Goal: Information Seeking & Learning: Learn about a topic

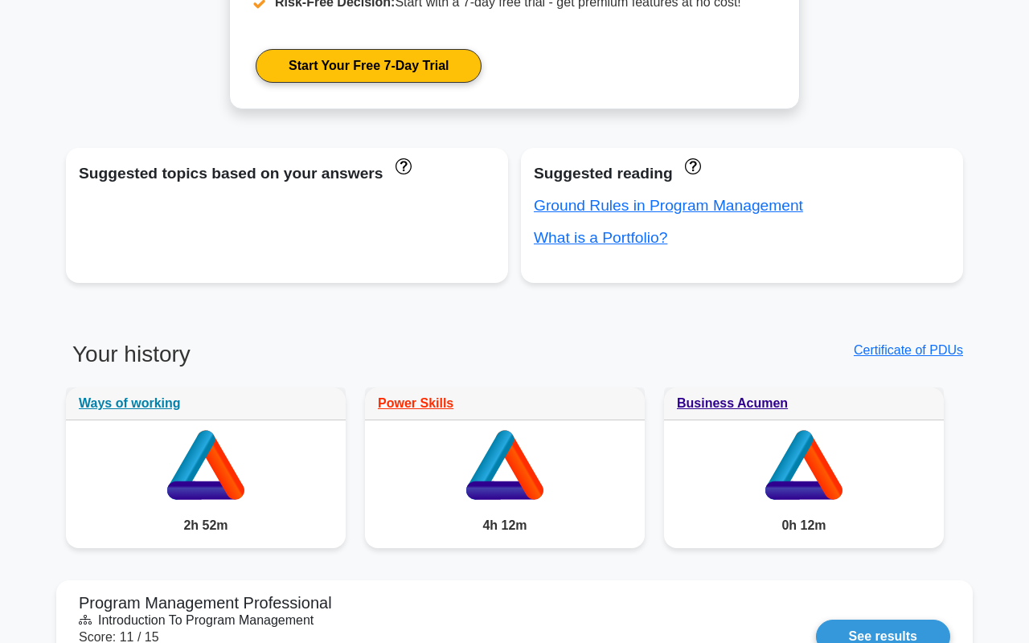
scroll to position [898, 0]
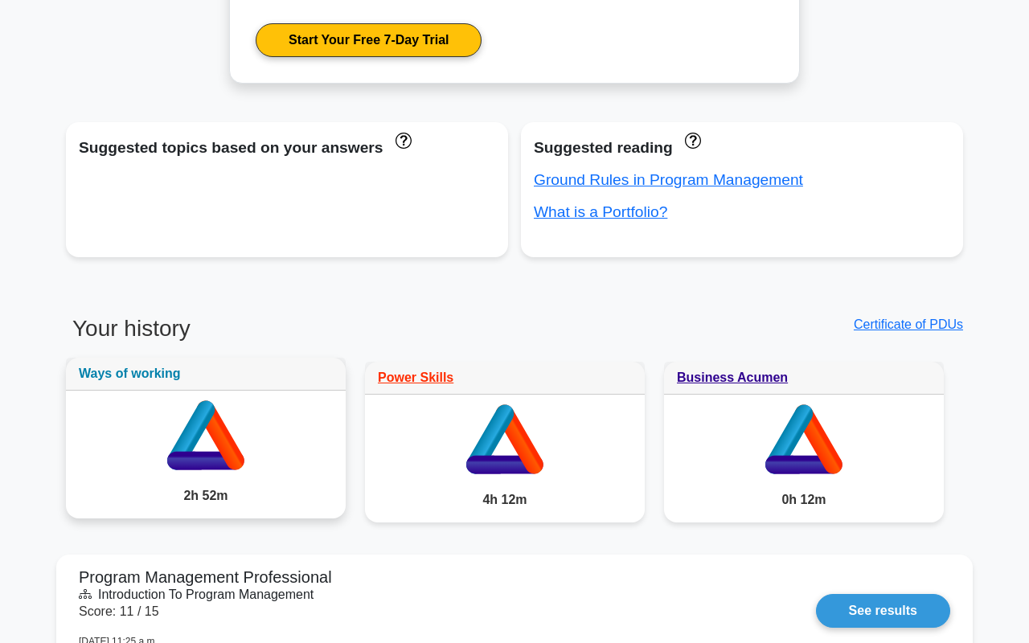
click at [163, 376] on link "Ways of working" at bounding box center [130, 374] width 102 height 14
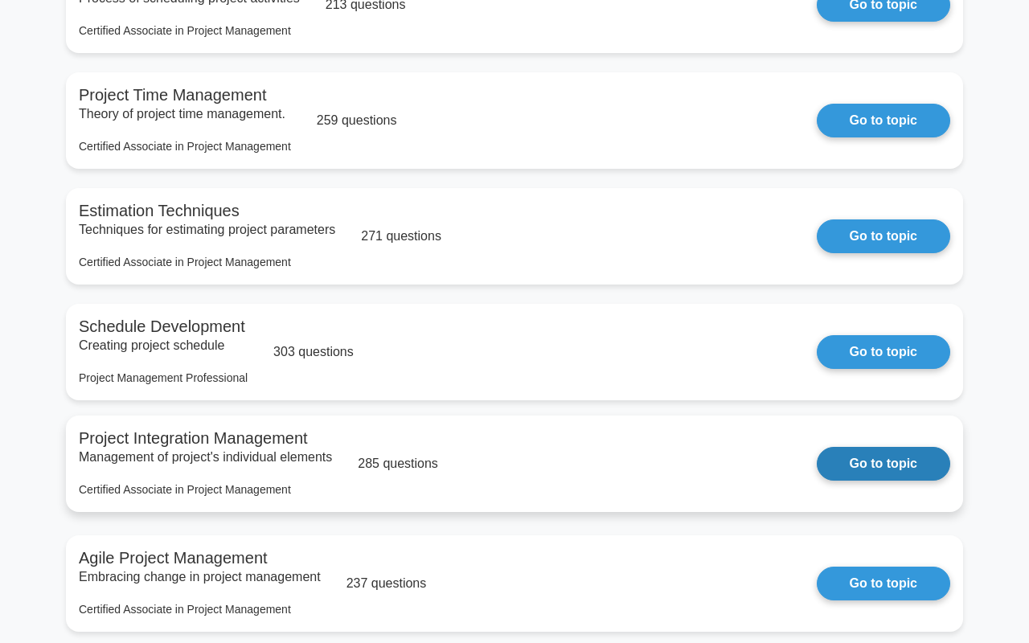
scroll to position [857, 0]
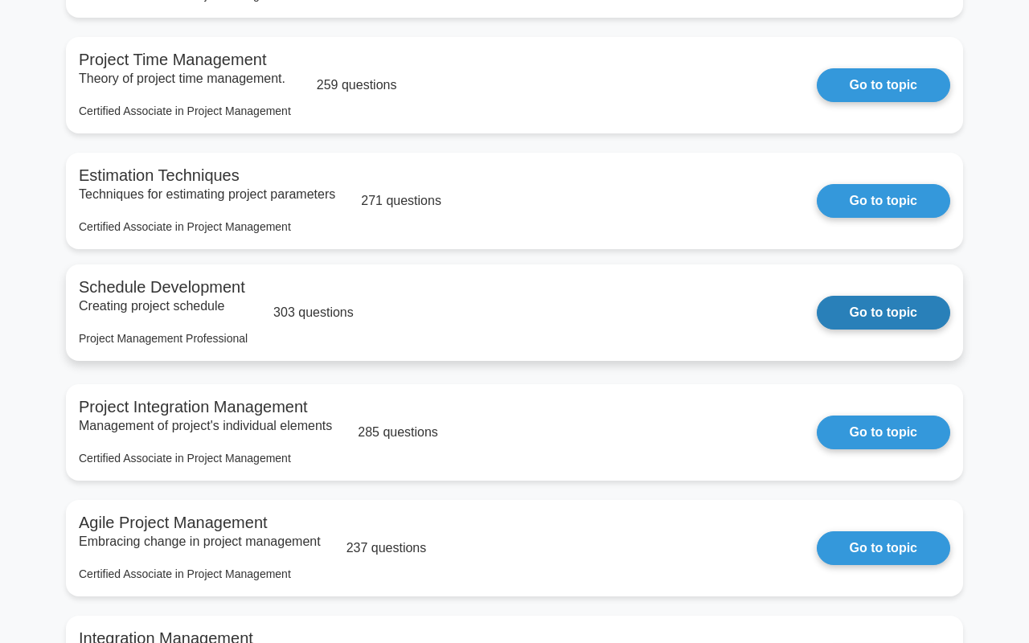
click at [847, 321] on link "Go to topic" at bounding box center [884, 313] width 134 height 34
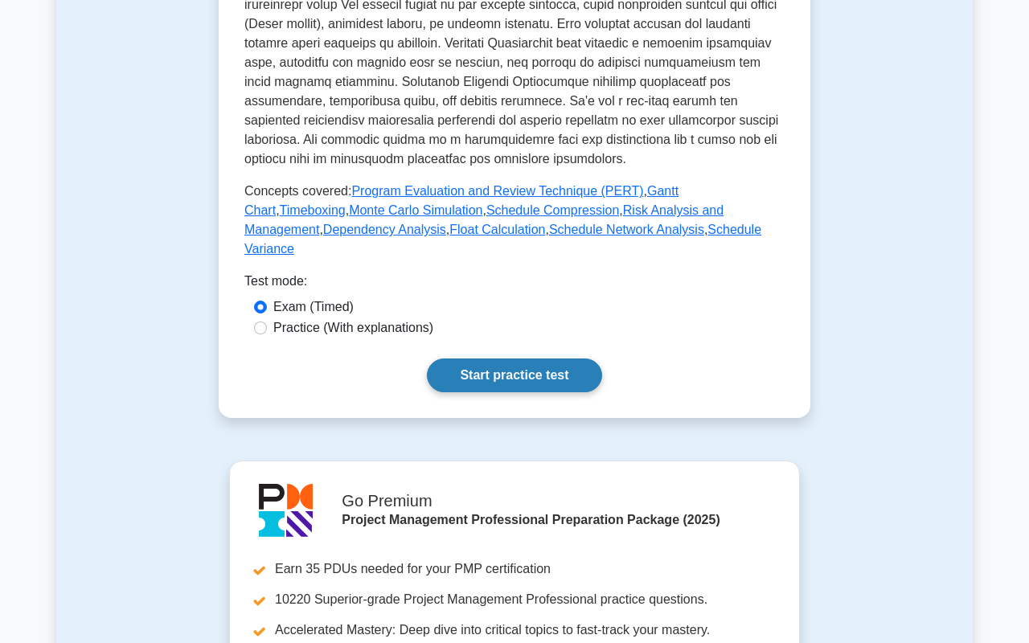
scroll to position [651, 0]
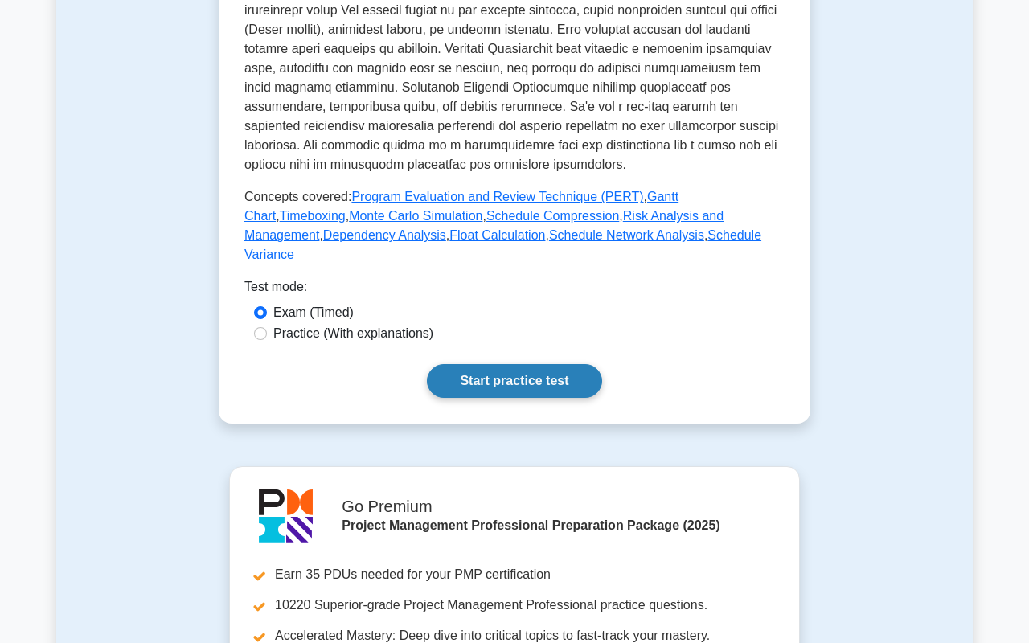
click at [536, 364] on link "Start practice test" at bounding box center [514, 381] width 175 height 34
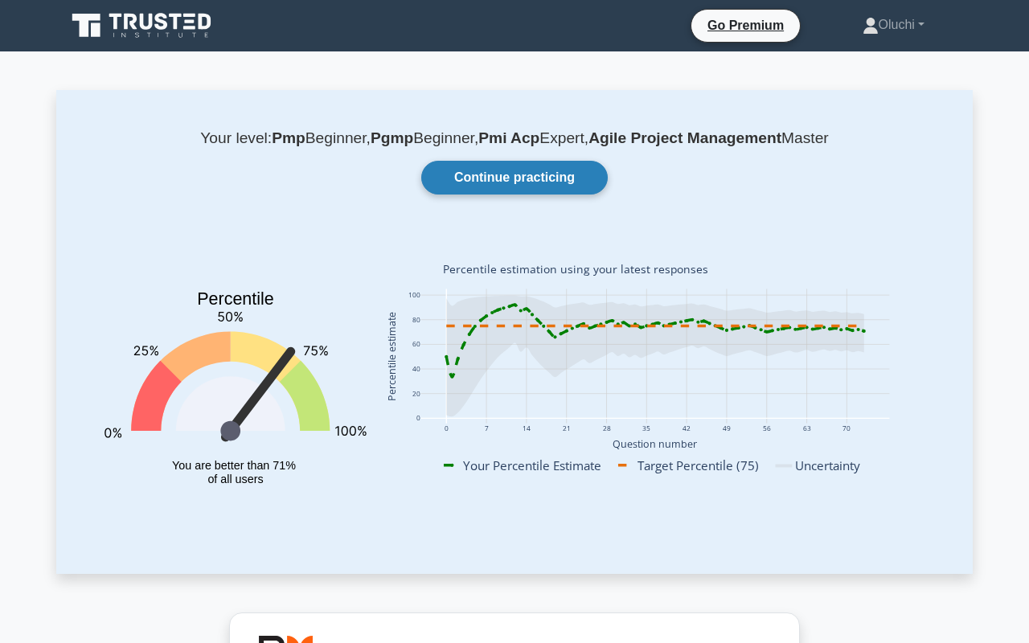
click at [493, 175] on link "Continue practicing" at bounding box center [514, 178] width 187 height 34
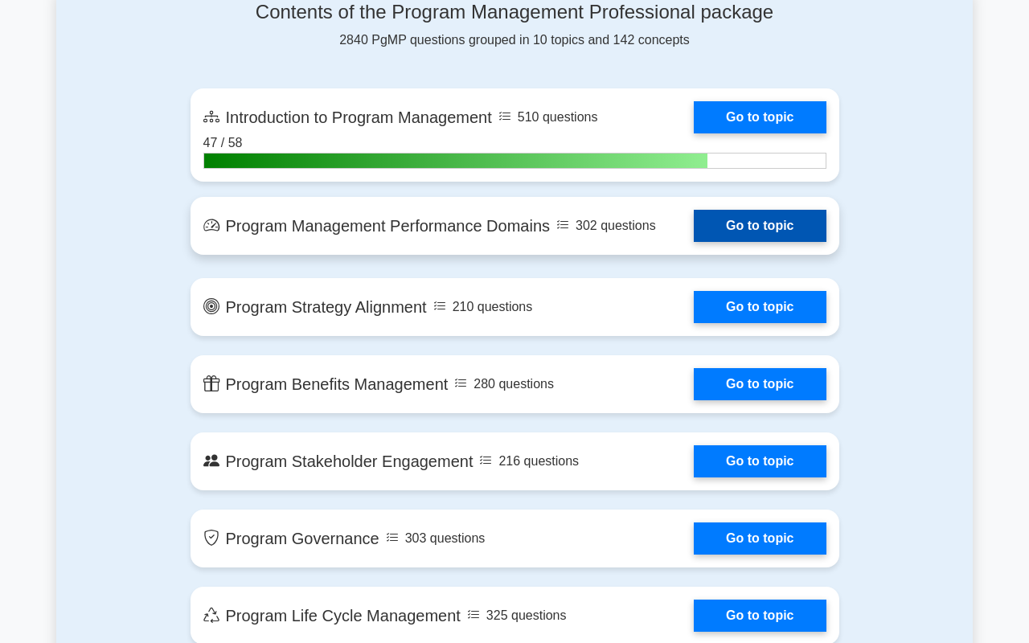
scroll to position [1095, 0]
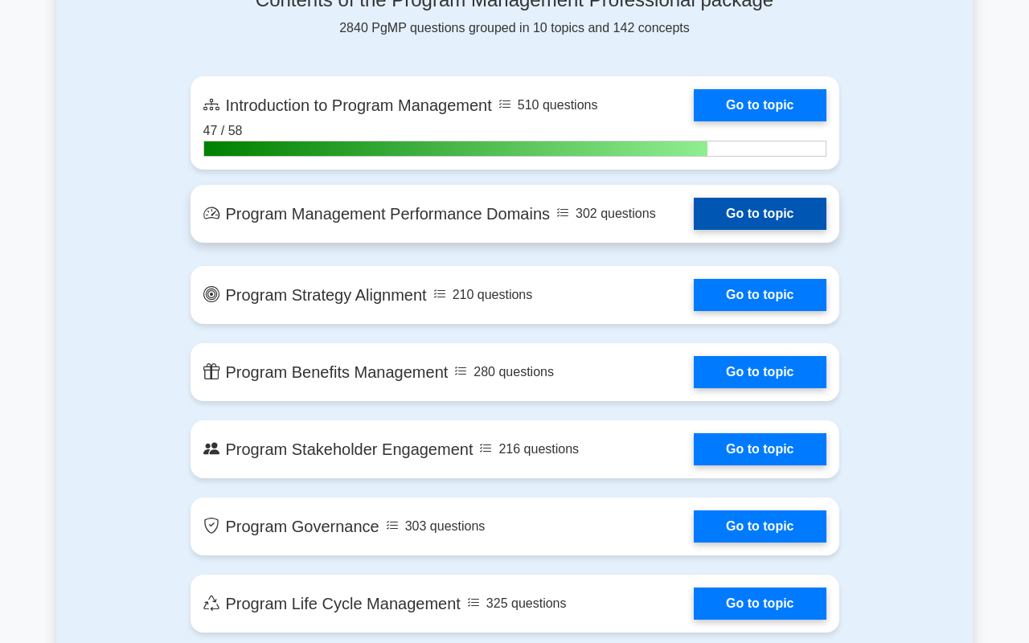
click at [766, 206] on link "Go to topic" at bounding box center [760, 214] width 132 height 32
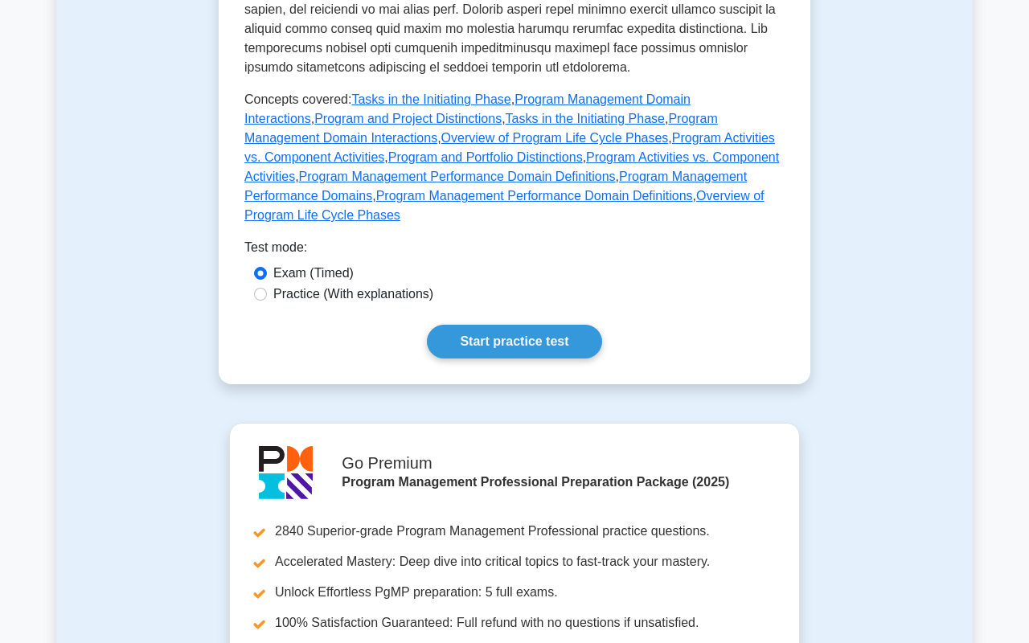
scroll to position [806, 0]
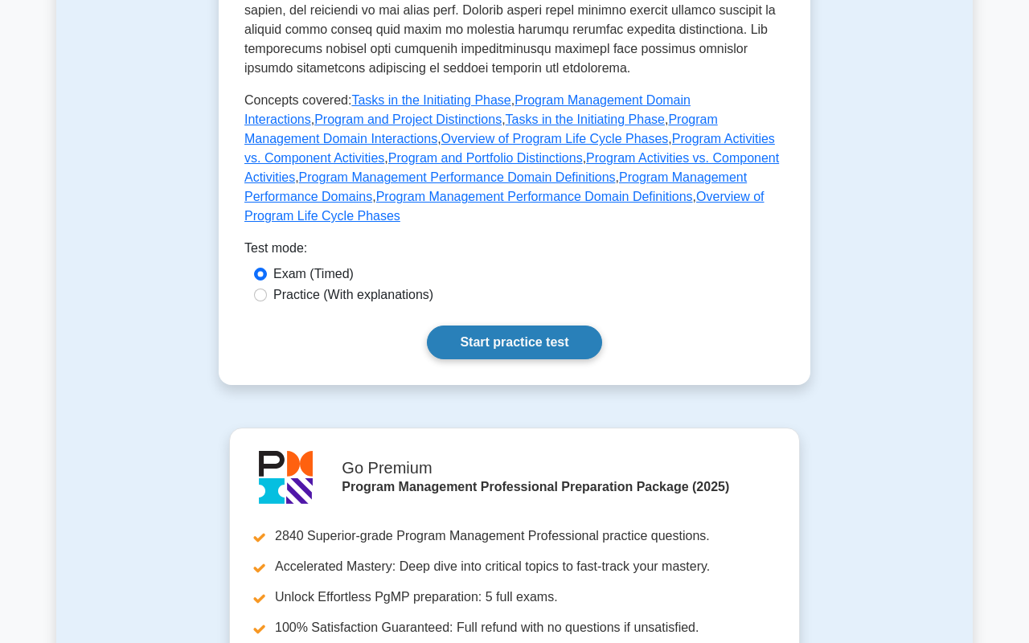
click at [532, 360] on link "Start practice test" at bounding box center [514, 343] width 175 height 34
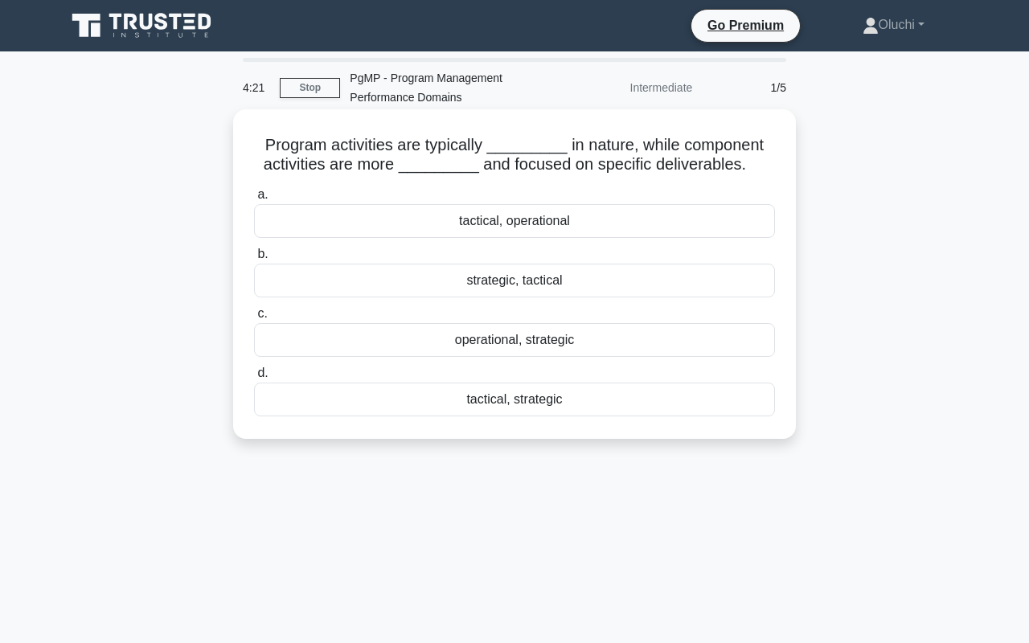
click at [546, 343] on div "operational, strategic" at bounding box center [514, 340] width 521 height 34
click at [254, 319] on input "c. operational, strategic" at bounding box center [254, 314] width 0 height 10
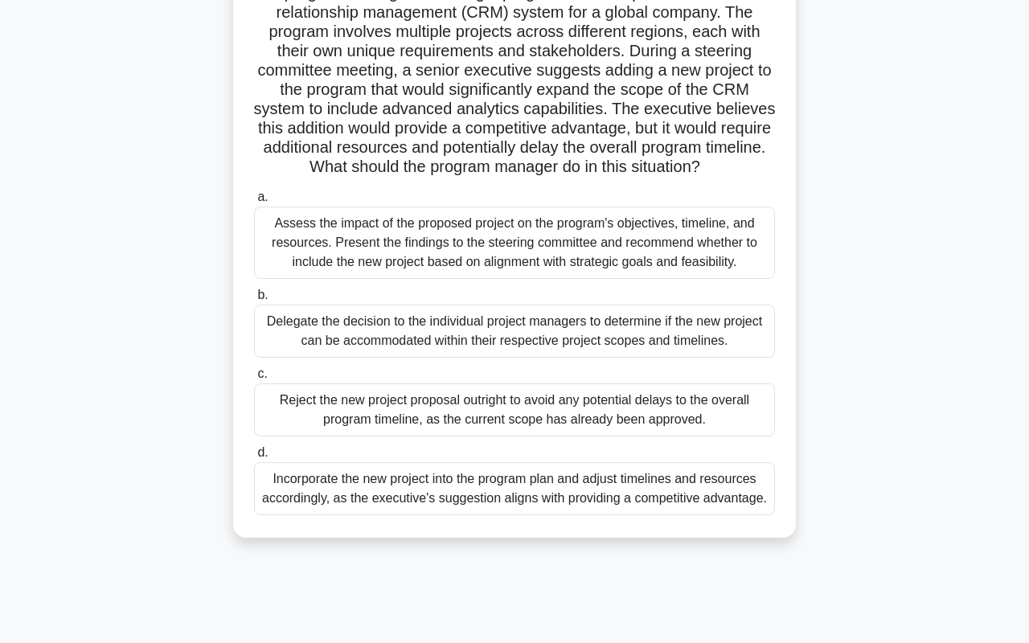
scroll to position [155, 0]
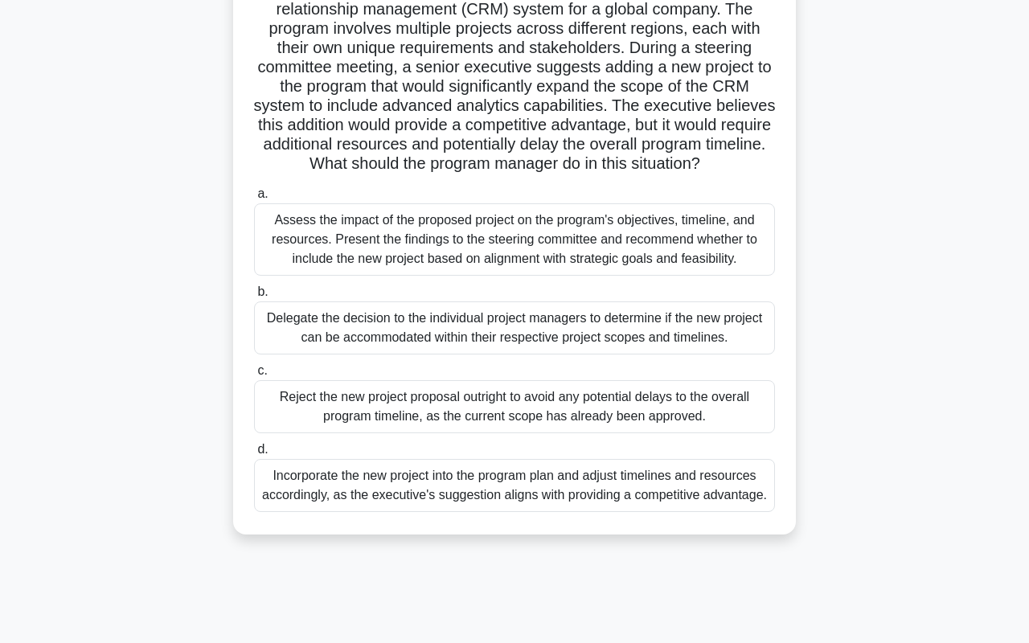
click at [525, 240] on div "Assess the impact of the proposed project on the program's objectives, timeline…" at bounding box center [514, 239] width 521 height 72
click at [254, 199] on input "a. Assess the impact of the proposed project on the program's objectives, timel…" at bounding box center [254, 194] width 0 height 10
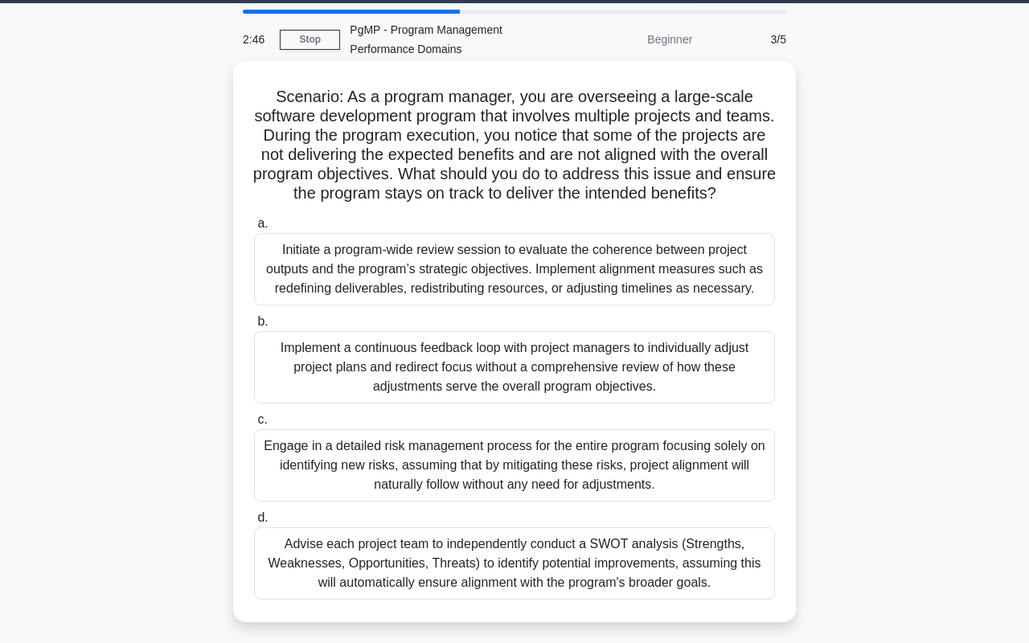
scroll to position [36, 0]
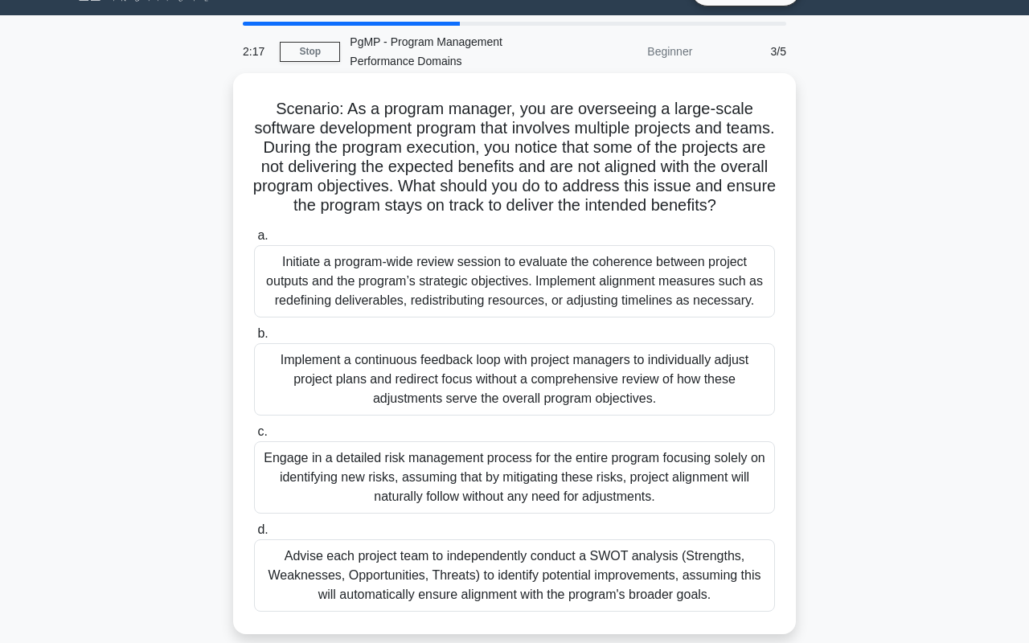
click at [566, 276] on div "Initiate a program-wide review session to evaluate the coherence between projec…" at bounding box center [514, 281] width 521 height 72
click at [254, 241] on input "a. Initiate a program-wide review session to evaluate the coherence between pro…" at bounding box center [254, 236] width 0 height 10
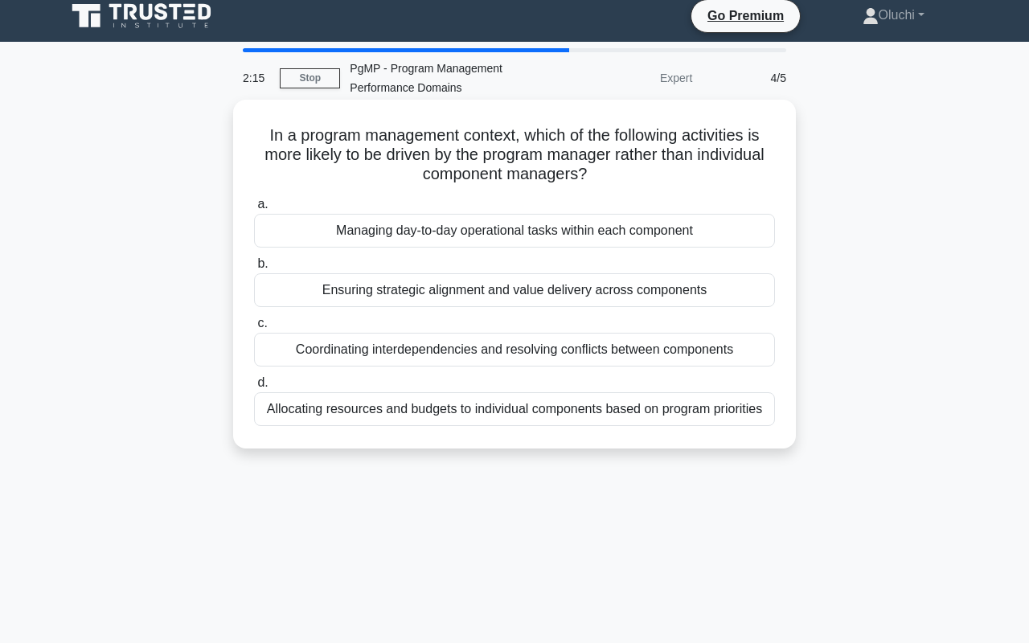
scroll to position [0, 0]
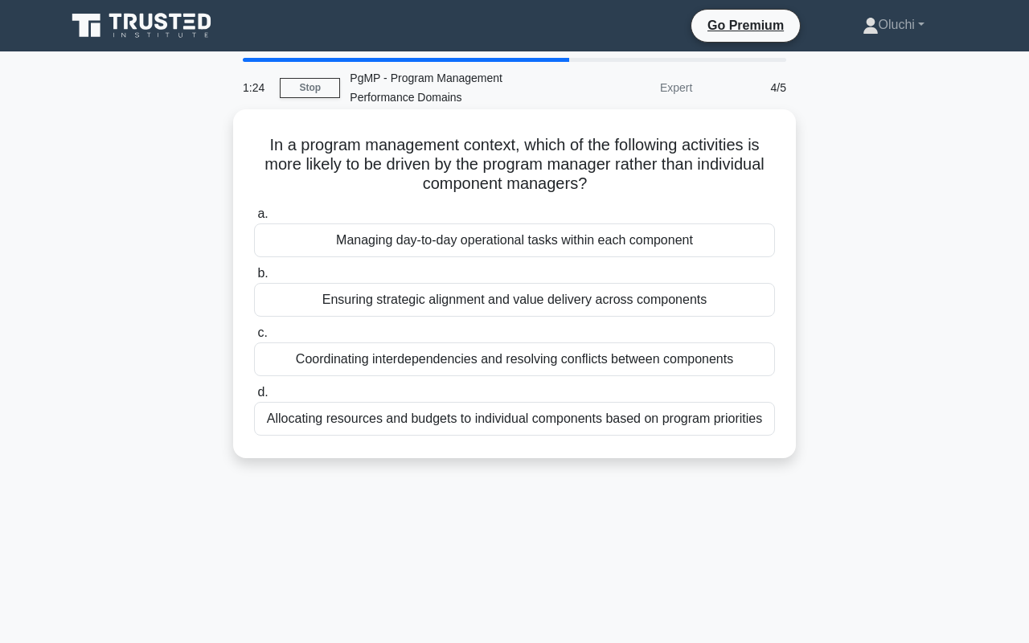
click at [407, 298] on div "Ensuring strategic alignment and value delivery across components" at bounding box center [514, 300] width 521 height 34
click at [254, 279] on input "b. Ensuring strategic alignment and value delivery across components" at bounding box center [254, 274] width 0 height 10
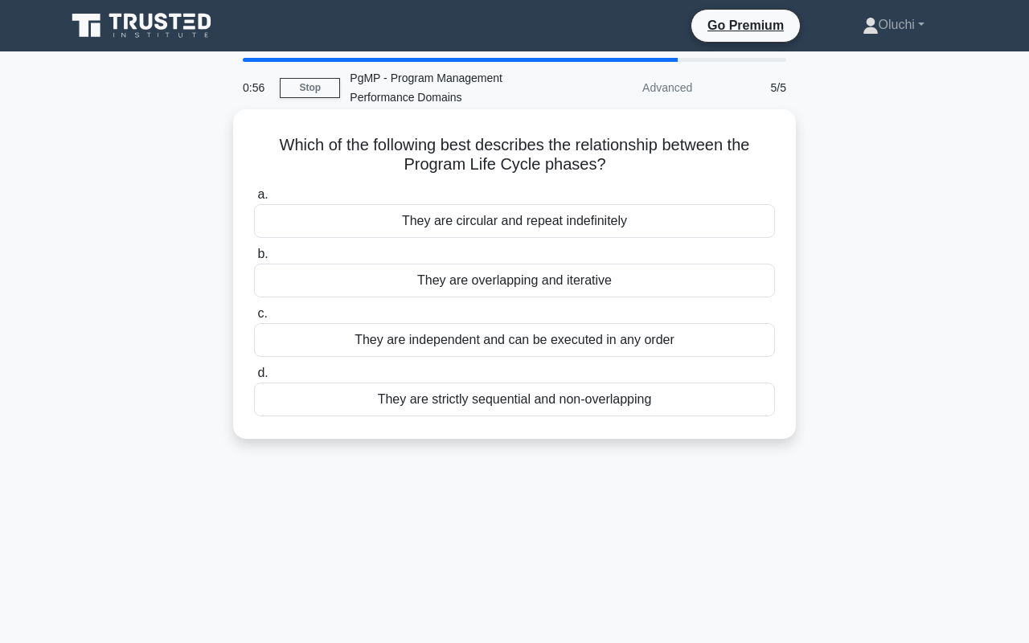
click at [473, 346] on div "They are independent and can be executed in any order" at bounding box center [514, 340] width 521 height 34
click at [254, 319] on input "c. They are independent and can be executed in any order" at bounding box center [254, 314] width 0 height 10
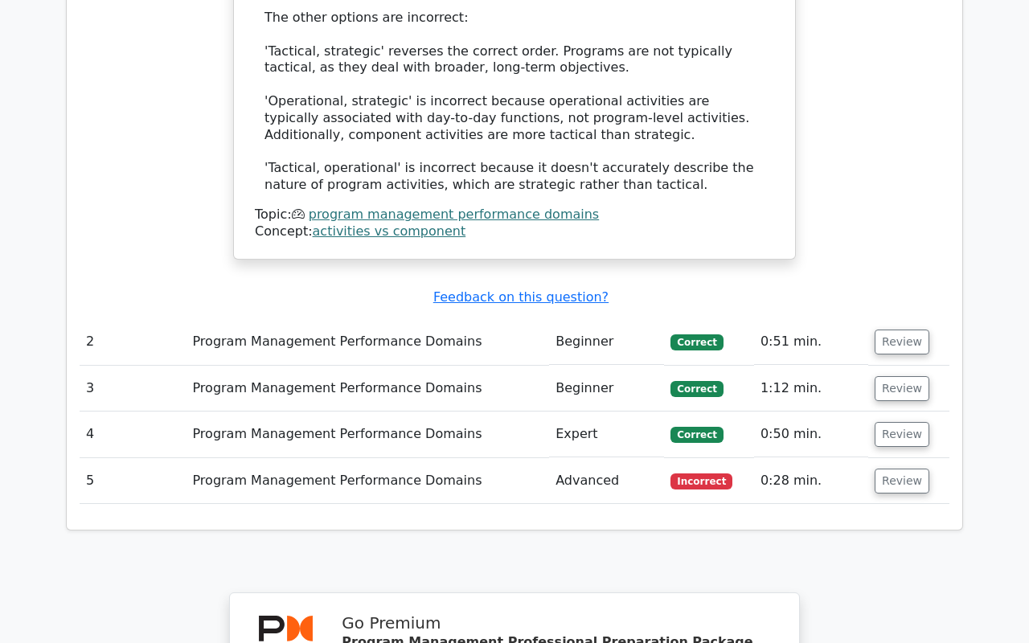
scroll to position [1440, 0]
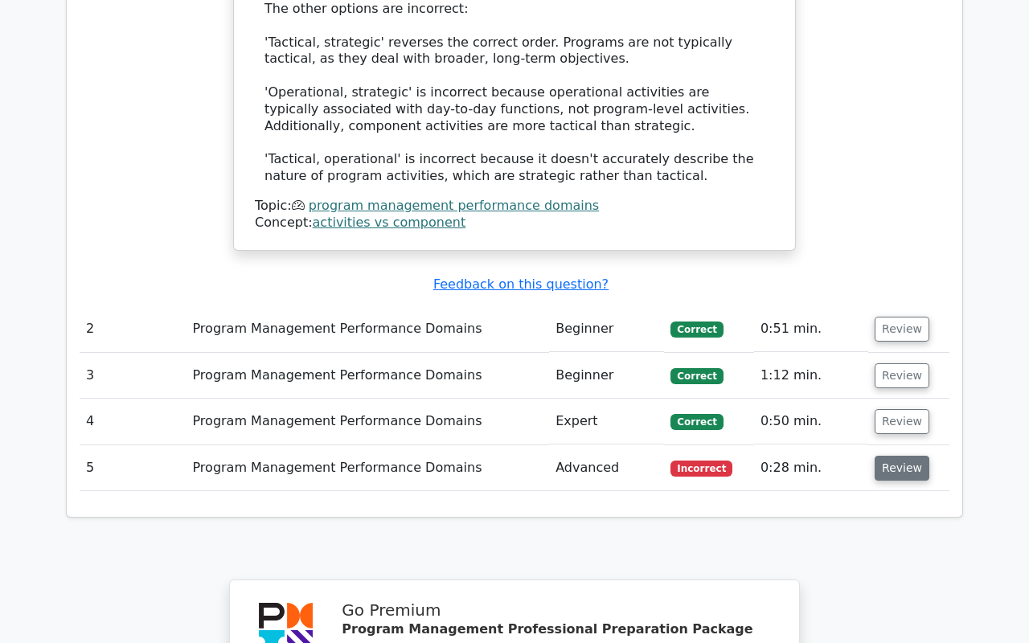
click at [887, 456] on button "Review" at bounding box center [902, 468] width 55 height 25
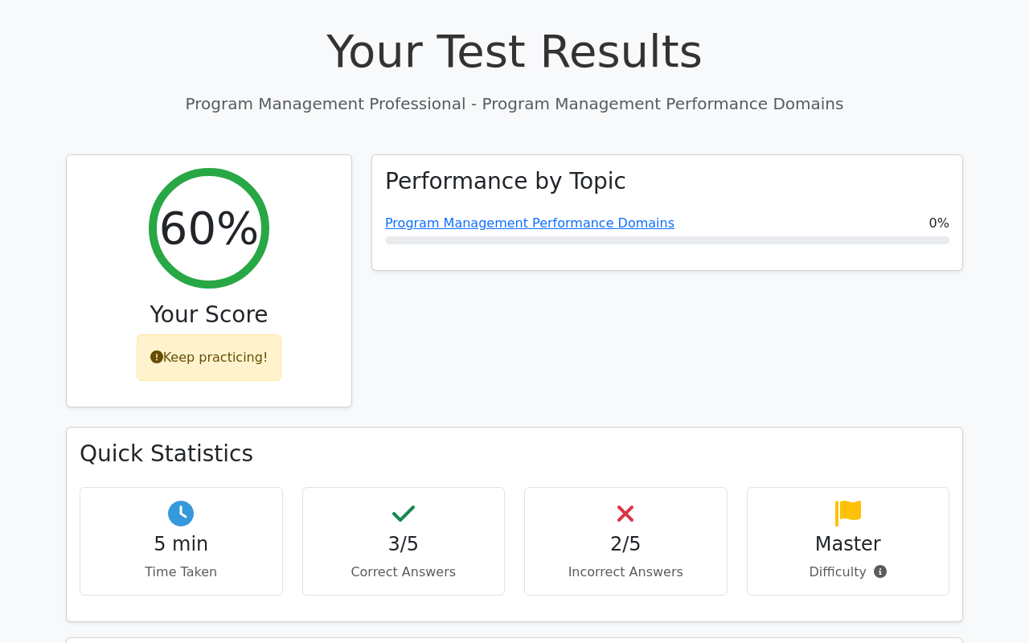
scroll to position [0, 0]
